Goal: Information Seeking & Learning: Learn about a topic

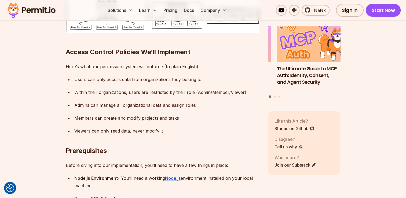
scroll to position [564, 0]
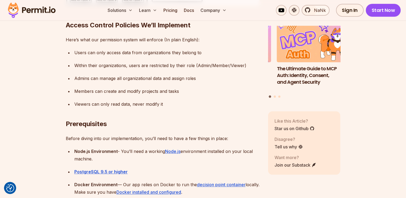
click at [79, 51] on div "Users can only access data from organizations they belong to" at bounding box center [166, 53] width 185 height 8
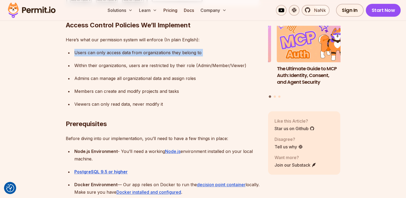
click at [79, 51] on div "Users can only access data from organizations they belong to" at bounding box center [166, 53] width 185 height 8
drag, startPoint x: 79, startPoint y: 51, endPoint x: 81, endPoint y: 65, distance: 14.1
click at [81, 65] on div "Within their organizations, users are restricted by their role (Admin/Member/Vi…" at bounding box center [166, 66] width 185 height 8
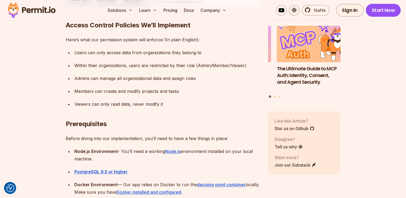
click at [81, 65] on div "Within their organizations, users are restricted by their role (Admin/Member/Vi…" at bounding box center [166, 66] width 185 height 8
click at [81, 66] on div "Within their organizations, users are restricted by their role (Admin/Member/Vi…" at bounding box center [166, 66] width 185 height 8
drag, startPoint x: 81, startPoint y: 66, endPoint x: 50, endPoint y: 90, distance: 38.8
click at [78, 66] on div "Within their organizations, users are restricted by their role (Admin/Member/Vi…" at bounding box center [166, 66] width 185 height 8
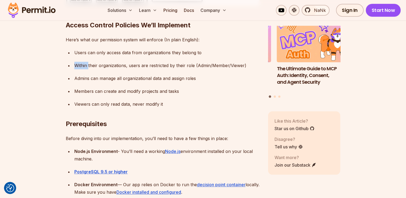
click at [78, 66] on div "Within their organizations, users are restricted by their role (Admin/Member/Vi…" at bounding box center [166, 66] width 185 height 8
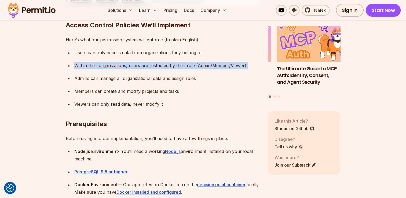
click at [79, 66] on div "Within their organizations, users are restricted by their role (Admin/Member/Vi…" at bounding box center [166, 66] width 185 height 8
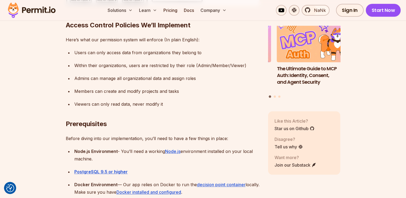
drag, startPoint x: 79, startPoint y: 66, endPoint x: 42, endPoint y: 90, distance: 43.7
click at [81, 80] on div "Admins can manage all organizational data and assign roles" at bounding box center [166, 79] width 185 height 8
click at [80, 80] on div "Admins can manage all organizational data and assign roles" at bounding box center [166, 79] width 185 height 8
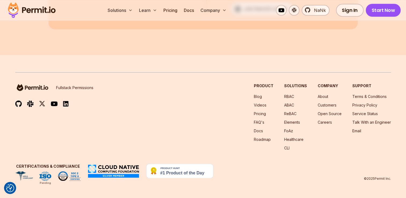
scroll to position [4861, 0]
